Goal: Task Accomplishment & Management: Manage account settings

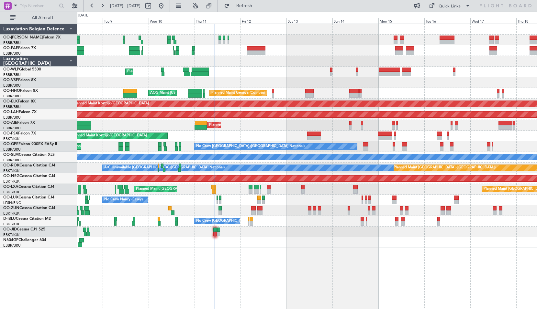
click at [290, 77] on div "Planned Maint Liege Planned Maint Geneva ([GEOGRAPHIC_DATA]) AOG Maint [US_STAT…" at bounding box center [306, 136] width 459 height 224
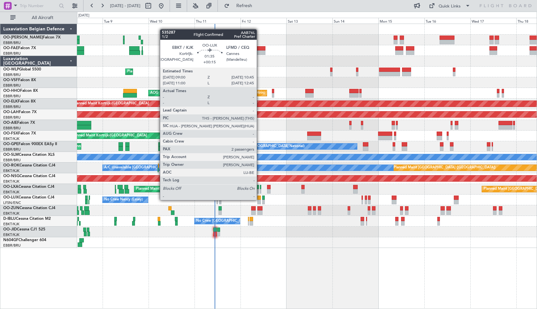
click at [259, 200] on div at bounding box center [259, 198] width 4 height 5
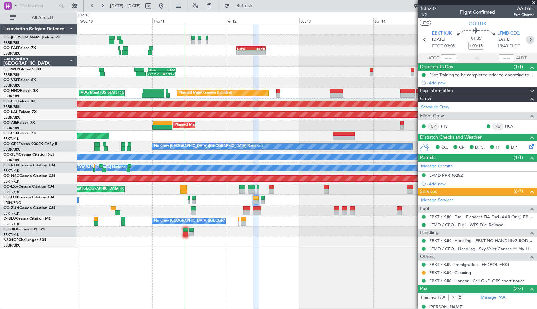
click at [526, 40] on icon at bounding box center [530, 40] width 8 height 8
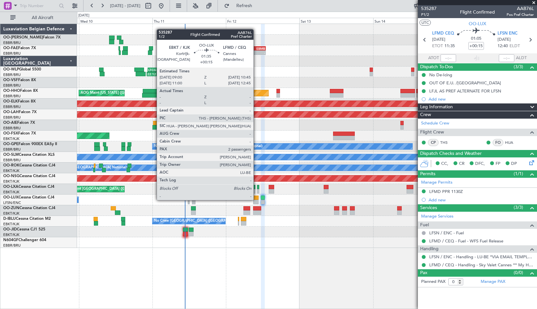
click at [256, 200] on div at bounding box center [255, 198] width 5 height 5
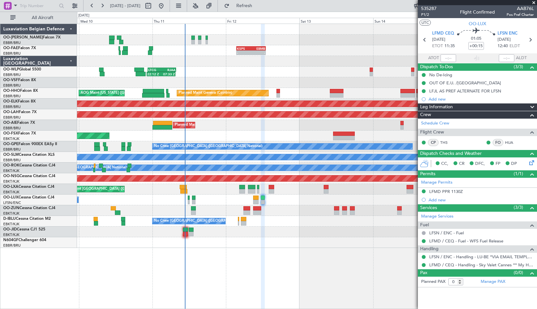
click at [282, 214] on div at bounding box center [306, 210] width 459 height 11
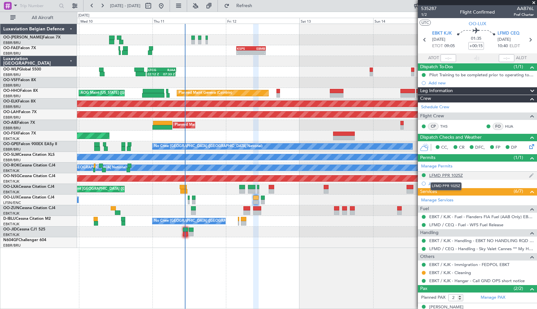
click at [449, 177] on div "LFMD PPR 1025Z" at bounding box center [446, 175] width 34 height 5
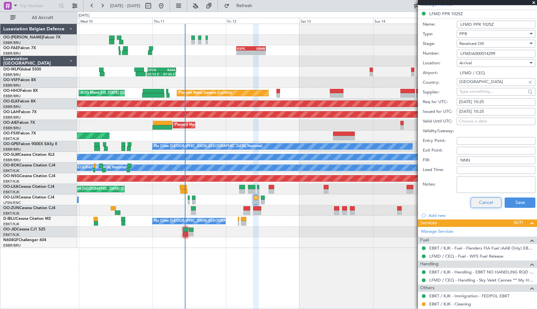
click at [484, 203] on button "Cancel" at bounding box center [485, 203] width 31 height 10
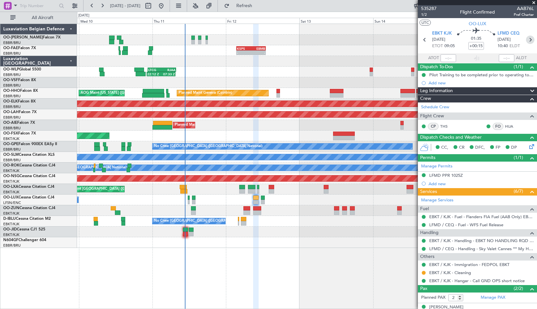
click at [526, 41] on icon at bounding box center [530, 40] width 8 height 8
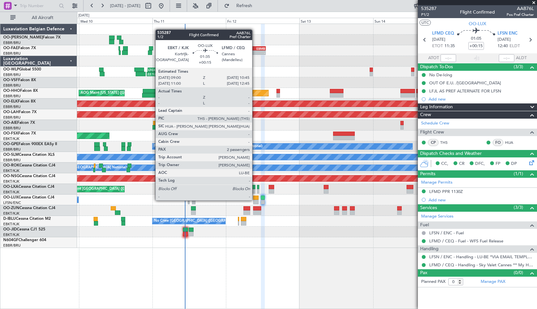
click at [255, 200] on div at bounding box center [255, 202] width 5 height 5
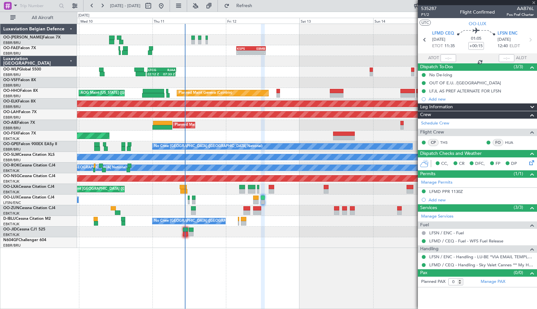
click at [287, 215] on div at bounding box center [306, 210] width 459 height 11
type input "2"
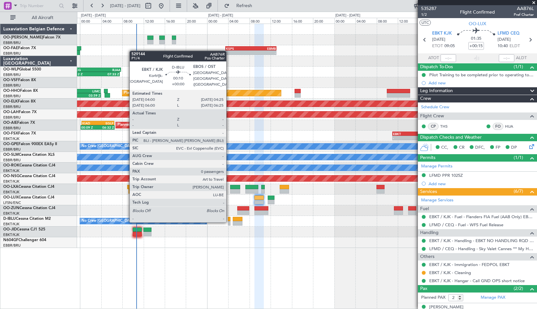
click at [229, 221] on div at bounding box center [229, 223] width 2 height 5
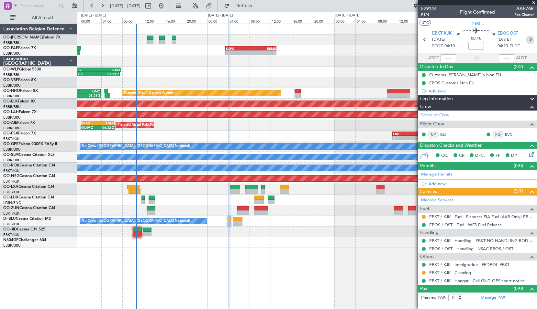
click at [528, 39] on icon at bounding box center [530, 40] width 8 height 8
type input "1"
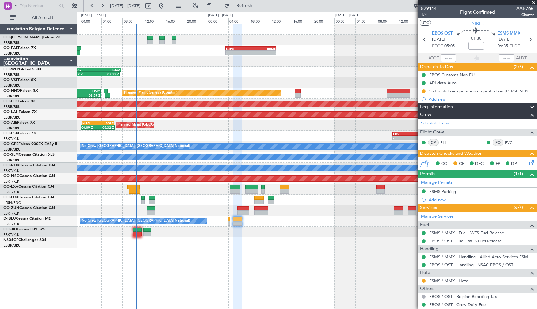
click at [528, 161] on icon at bounding box center [530, 161] width 5 height 5
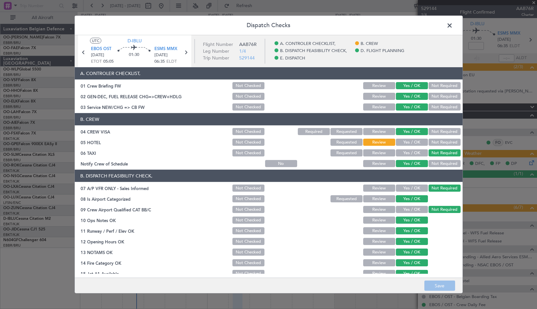
click at [453, 26] on span at bounding box center [453, 27] width 0 height 13
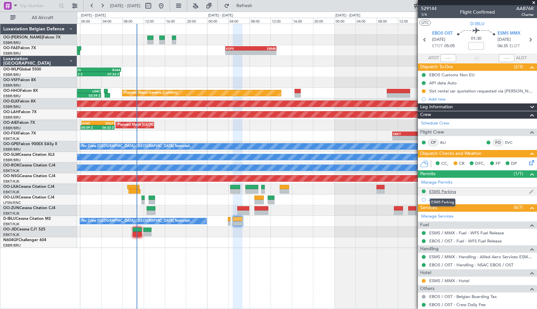
click at [442, 193] on div "ESMS Parking" at bounding box center [442, 191] width 27 height 5
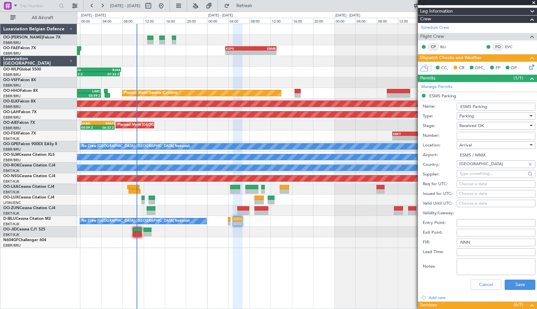
scroll to position [129, 0]
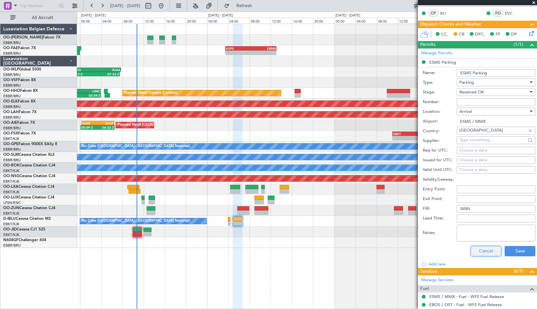
click at [486, 249] on button "Cancel" at bounding box center [485, 251] width 31 height 10
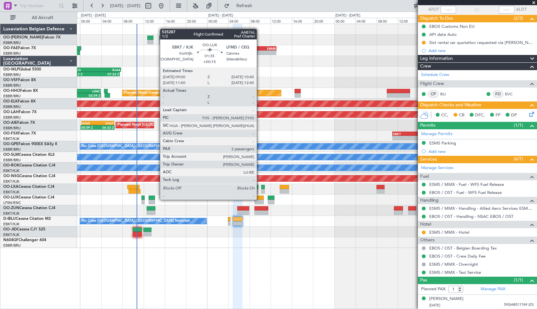
click at [259, 199] on div at bounding box center [258, 198] width 9 height 5
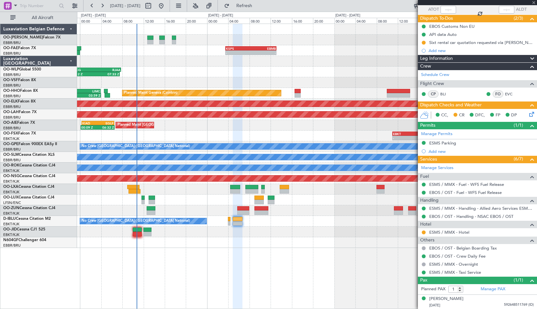
click at [304, 215] on div at bounding box center [306, 210] width 459 height 11
type input "+00:15"
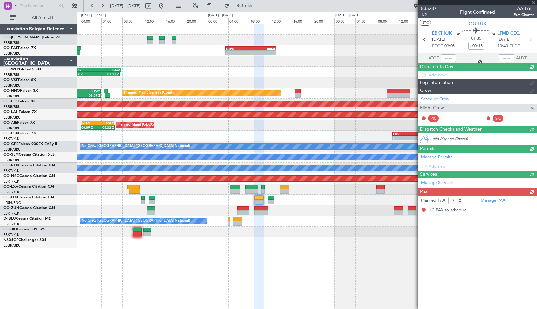
scroll to position [0, 0]
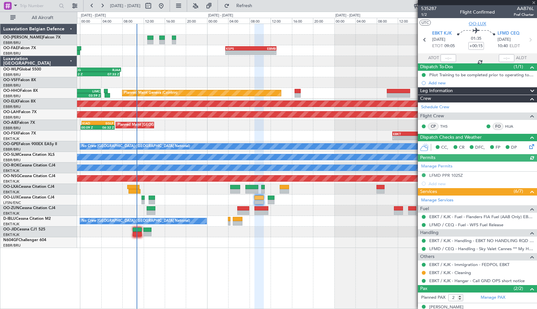
click at [472, 25] on span "OO-LUX" at bounding box center [476, 23] width 17 height 7
click at [534, 1] on span at bounding box center [533, 3] width 6 height 6
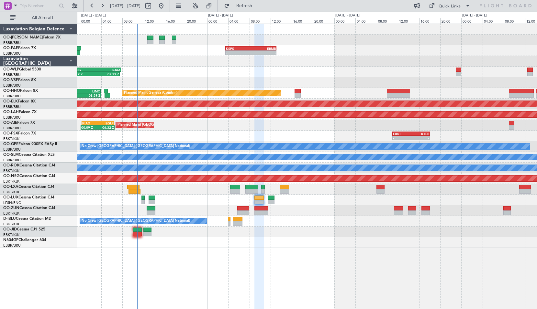
type input "0"
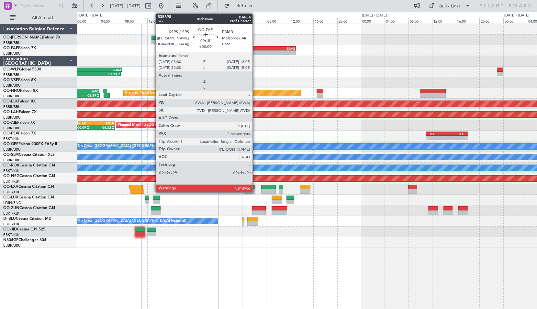
click at [255, 50] on div "- -" at bounding box center [267, 52] width 57 height 5
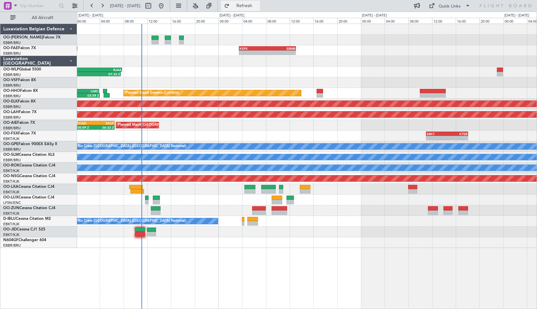
click at [256, 2] on button "Refresh" at bounding box center [240, 6] width 39 height 10
click at [189, 264] on div "- - KSPS 03:30 Z EBMB 13:05 Z 22:12 Z 07:33 Z LTCG 22:35 Z RJAA 07:45 Z - - RJA…" at bounding box center [307, 167] width 460 height 286
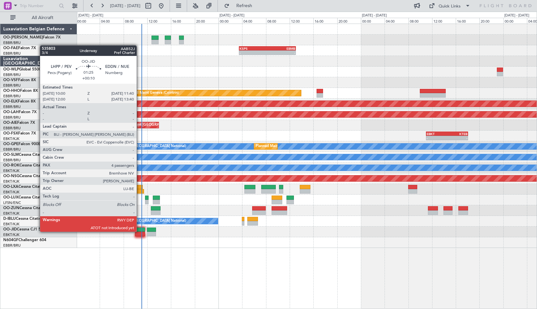
click at [139, 231] on div at bounding box center [140, 230] width 10 height 5
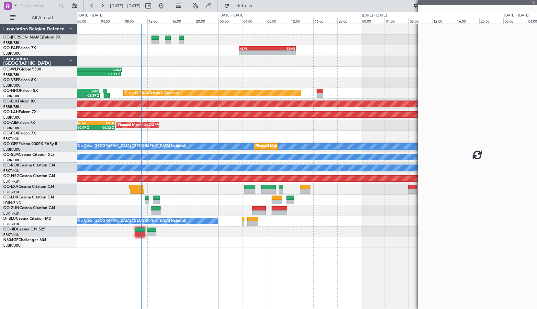
click at [212, 236] on div at bounding box center [306, 232] width 459 height 11
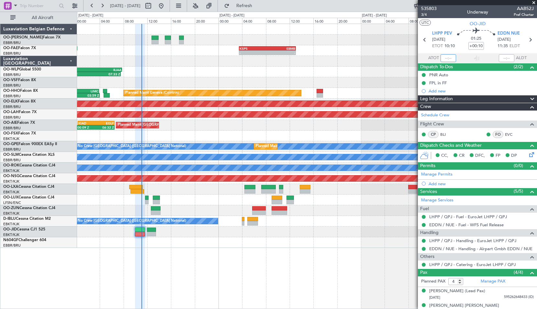
click at [447, 58] on input "text" at bounding box center [448, 58] width 16 height 8
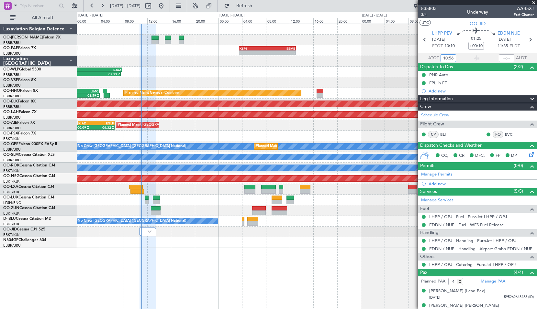
type input "10:56"
click at [531, 3] on span at bounding box center [533, 3] width 6 height 6
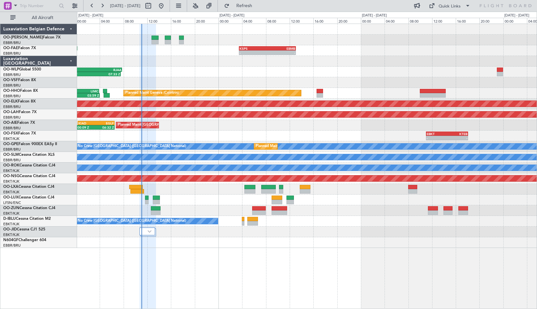
type input "0"
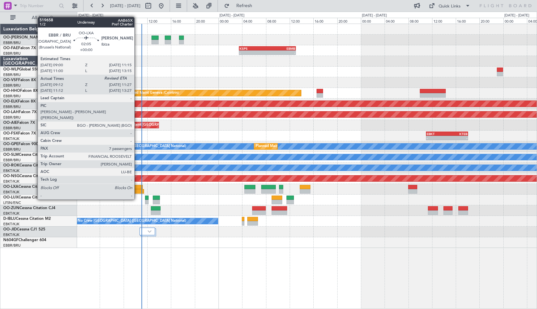
click at [137, 188] on div at bounding box center [136, 187] width 14 height 5
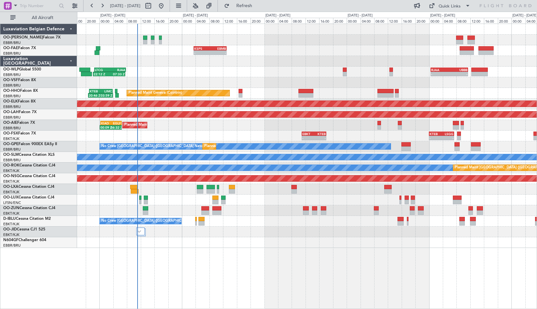
click at [343, 260] on div "- - EBMB 08:00 Z FZAA 15:45 Z - - KSPS 03:30 Z EBMB 13:05 Z KTEB 14:00 Z KPMD 1…" at bounding box center [307, 167] width 460 height 286
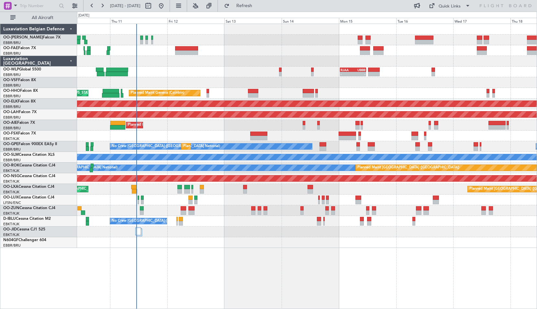
click at [369, 265] on div "- - RJAA 00:30 Z UBBB 11:25 Z Planned Maint Liege Planned Maint Geneva ([GEOGRA…" at bounding box center [307, 167] width 460 height 286
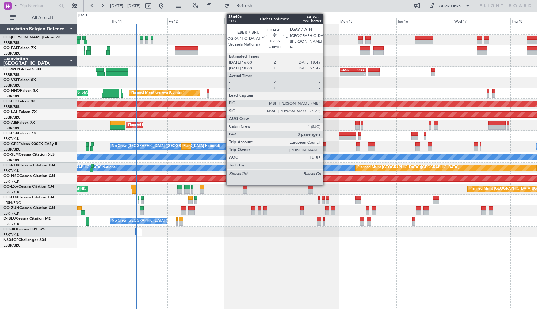
click at [326, 146] on div at bounding box center [322, 144] width 7 height 5
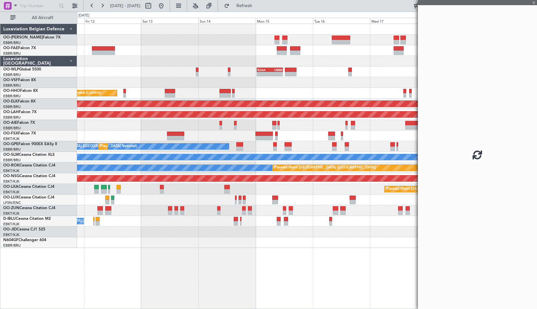
click at [293, 269] on div "- - RJAA 00:30 Z UBBB 11:25 Z Planned Maint Geneva ([GEOGRAPHIC_DATA]) AOG Main…" at bounding box center [307, 167] width 460 height 286
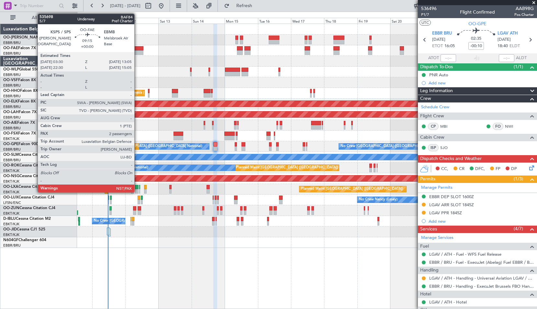
click at [137, 50] on div at bounding box center [136, 48] width 13 height 5
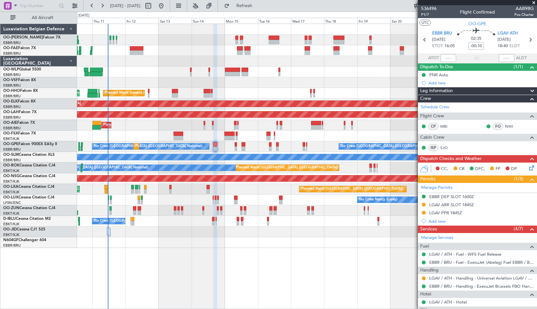
click at [533, 2] on span at bounding box center [533, 3] width 6 height 6
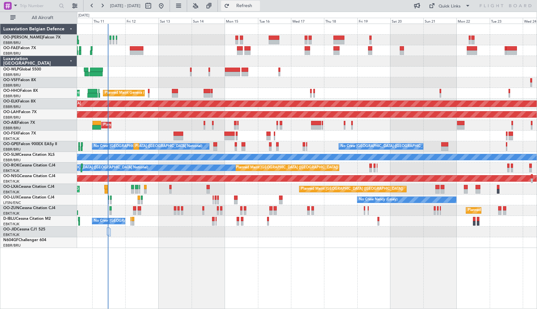
click at [258, 4] on span "Refresh" at bounding box center [244, 6] width 27 height 5
